Goal: Find specific page/section: Find specific page/section

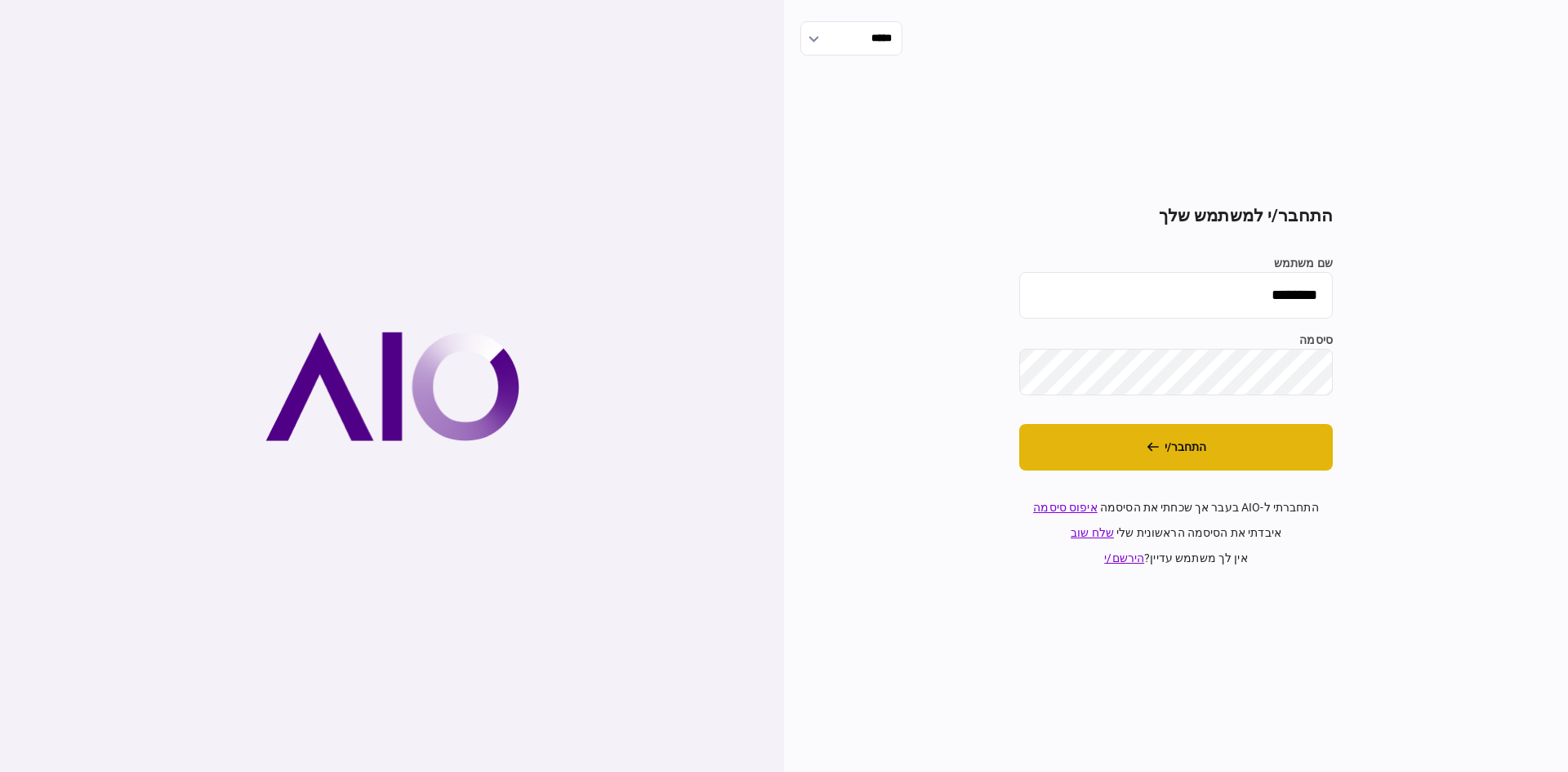
click at [1141, 460] on button "התחבר/י" at bounding box center [1176, 446] width 314 height 46
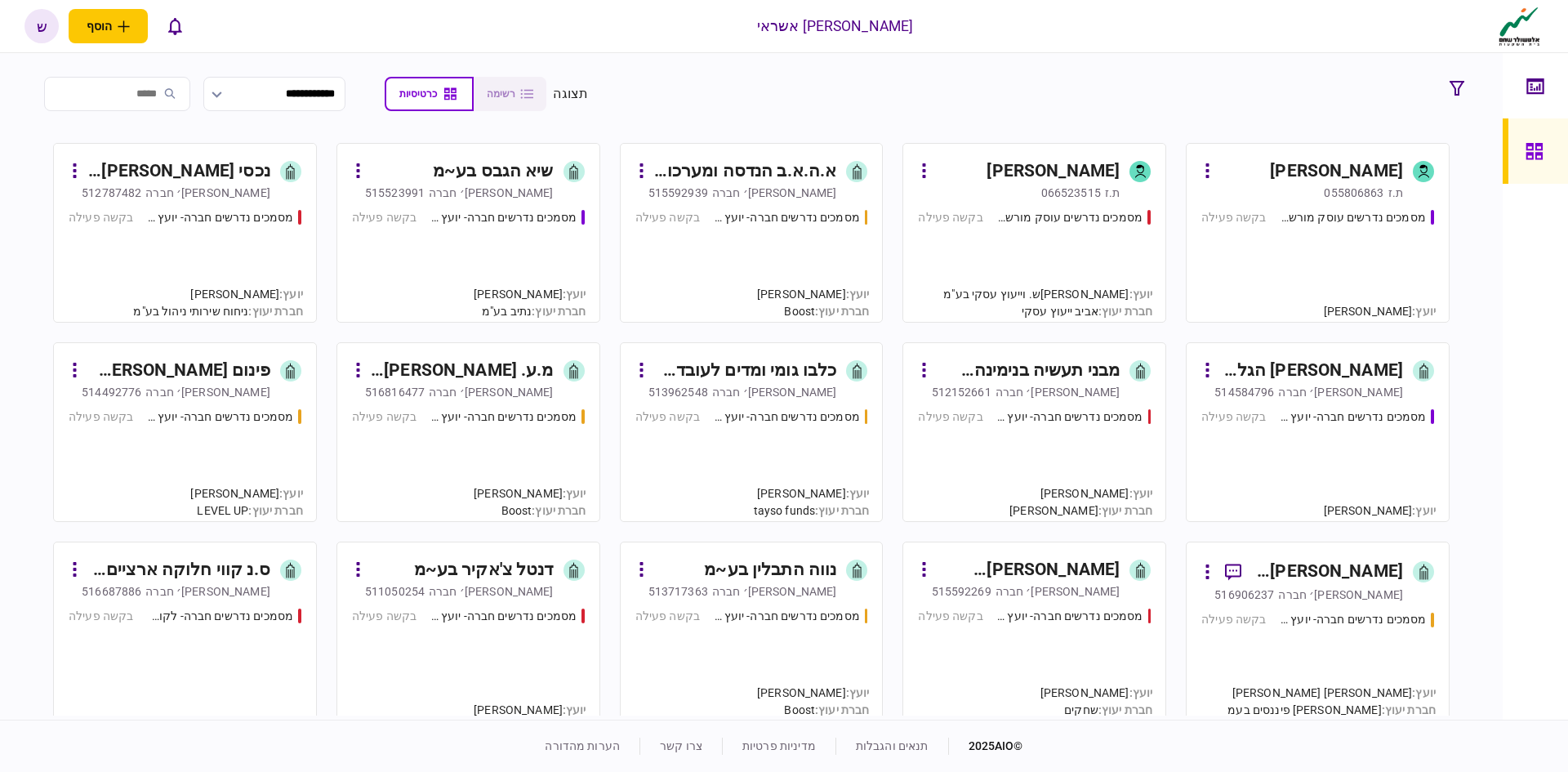
click at [220, 172] on div "נכסי [PERSON_NAME] בע~מ" at bounding box center [178, 171] width 183 height 26
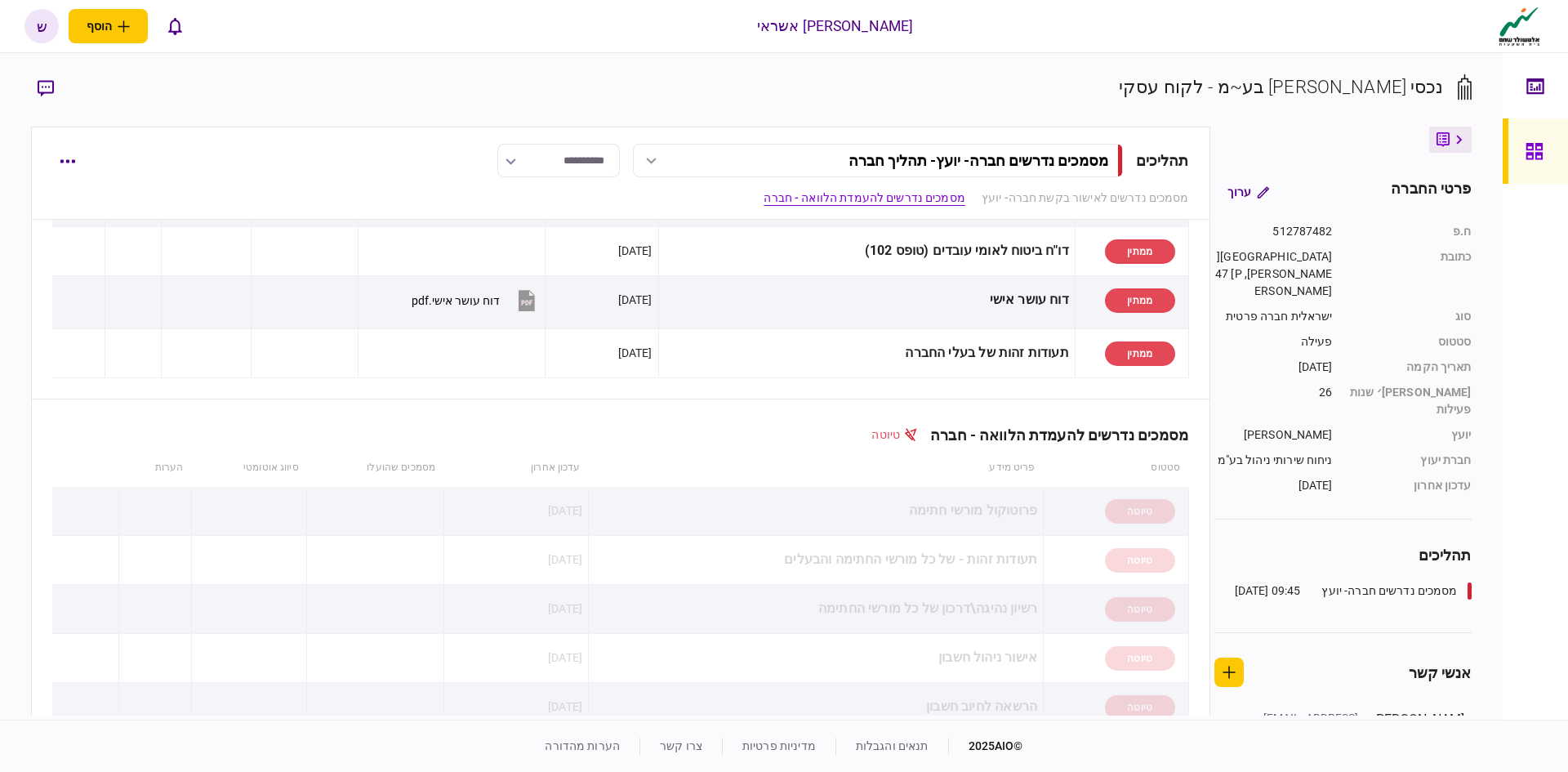
scroll to position [245, 0]
